Goal: Register for event/course

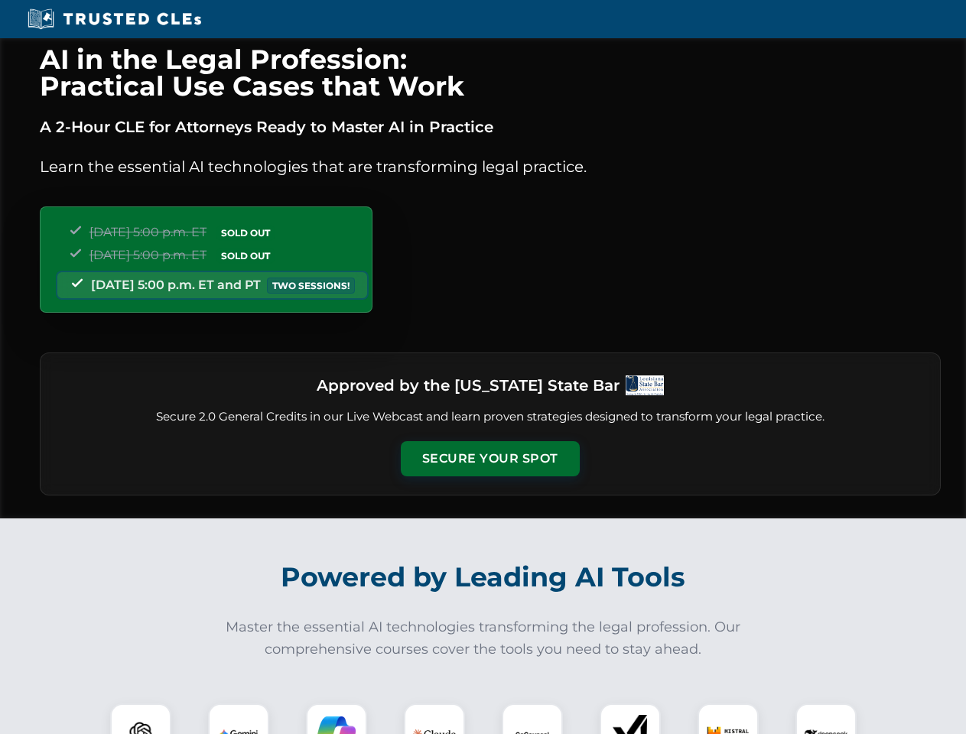
click at [489, 459] on button "Secure Your Spot" at bounding box center [490, 458] width 179 height 35
click at [141, 719] on img at bounding box center [141, 734] width 44 height 44
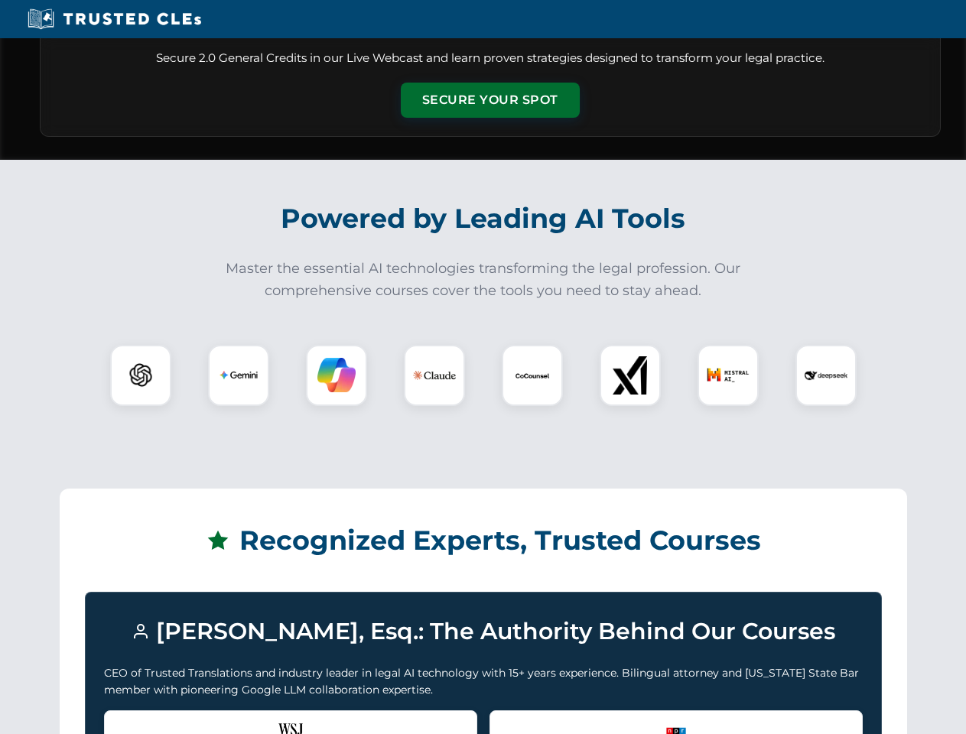
click at [239, 719] on div "Recognized by the WSJ [PERSON_NAME] was featured for his expertise in AI legal …" at bounding box center [290, 740] width 373 height 61
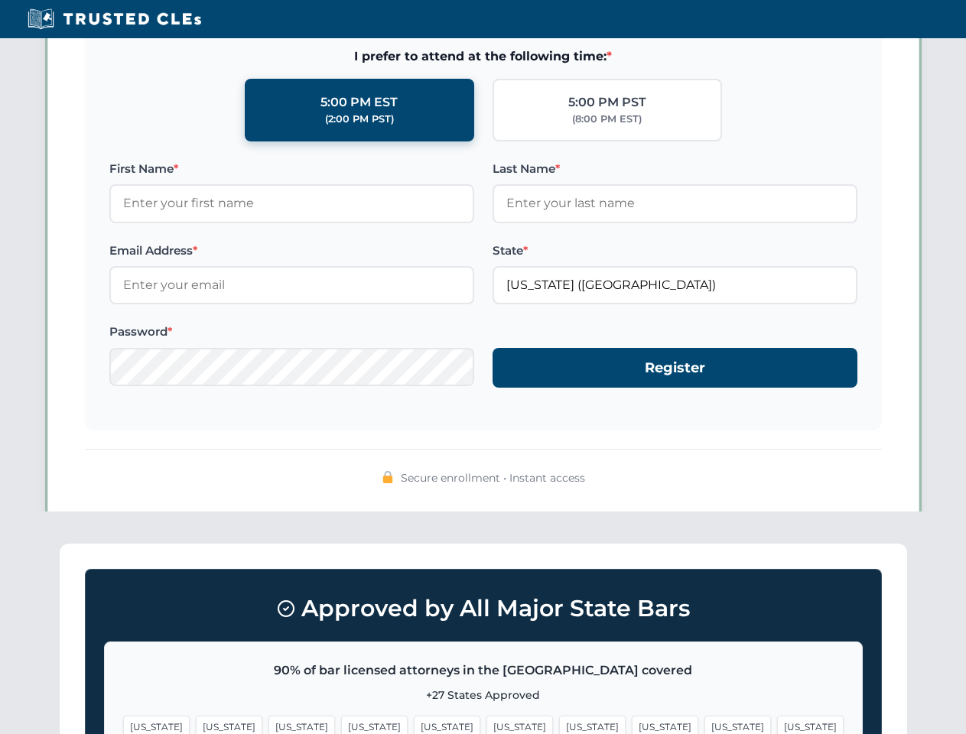
click at [559, 719] on span "[US_STATE]" at bounding box center [592, 727] width 67 height 22
click at [704, 719] on span "[US_STATE]" at bounding box center [737, 727] width 67 height 22
